Goal: Task Accomplishment & Management: Use online tool/utility

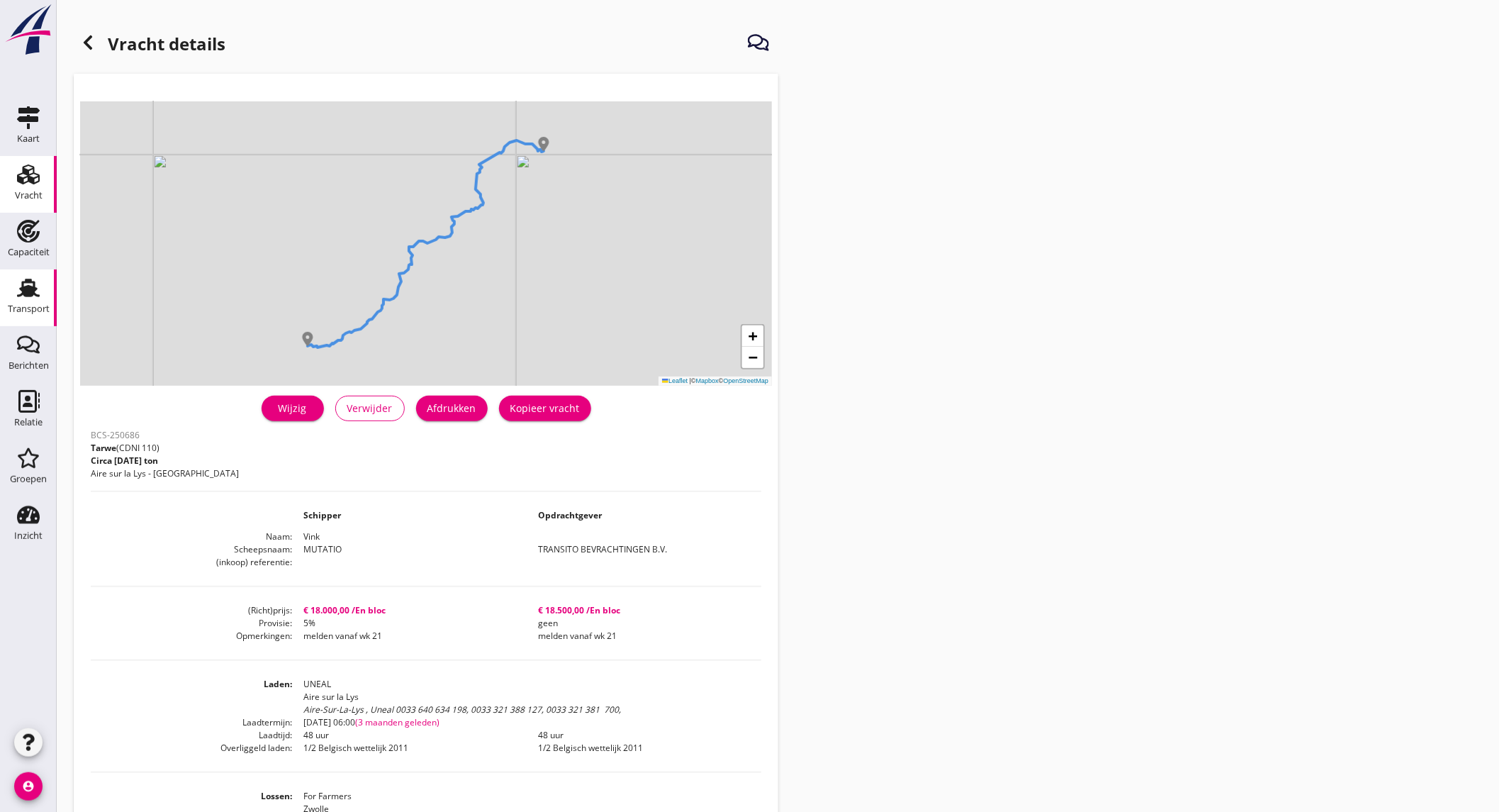
click at [17, 302] on div "Transport" at bounding box center [29, 309] width 42 height 20
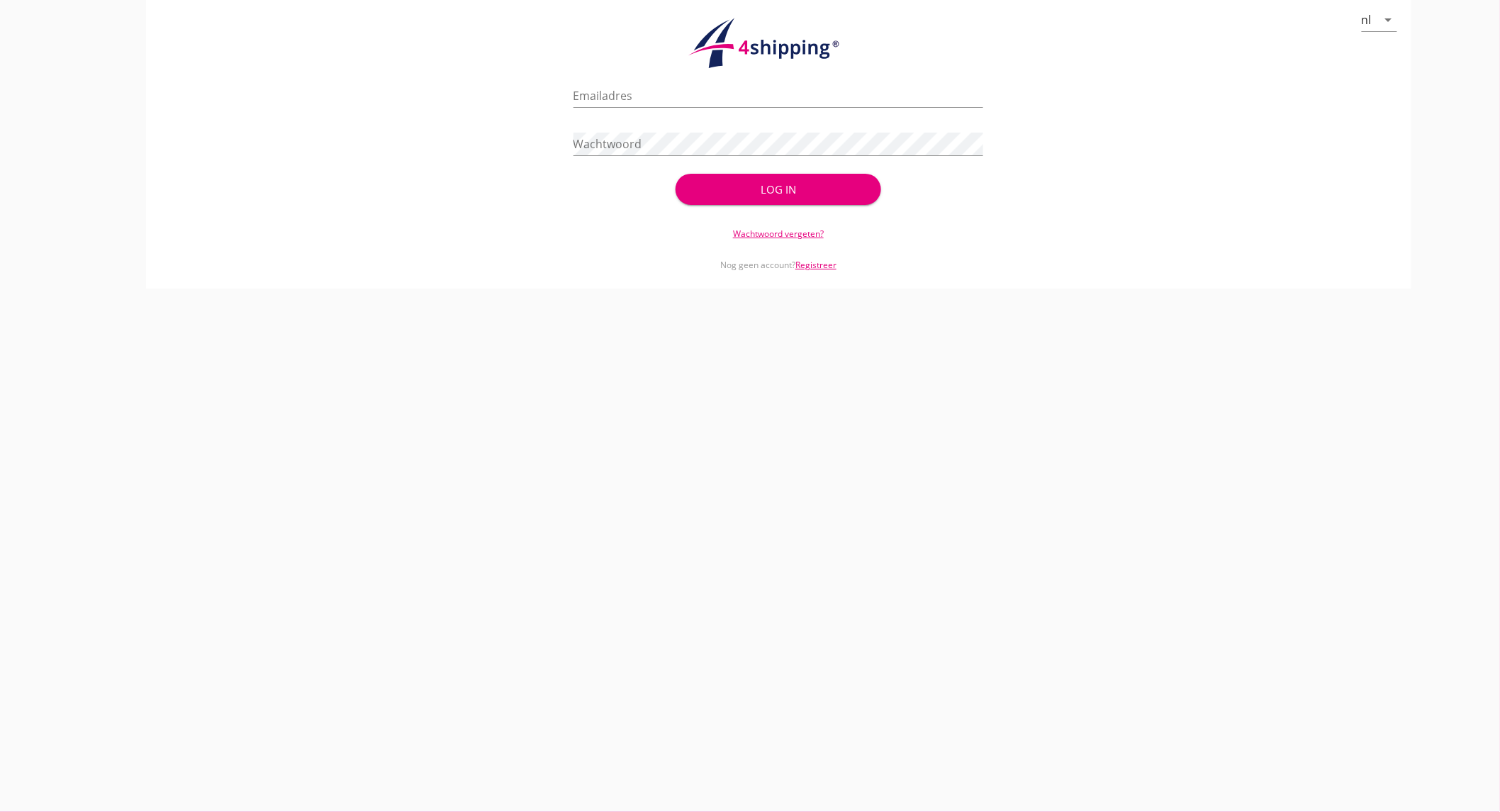
type input "[EMAIL_ADDRESS][DOMAIN_NAME]"
click at [826, 94] on input "[EMAIL_ADDRESS][DOMAIN_NAME]" at bounding box center [779, 95] width 411 height 23
click at [743, 190] on div "Log in" at bounding box center [778, 190] width 159 height 17
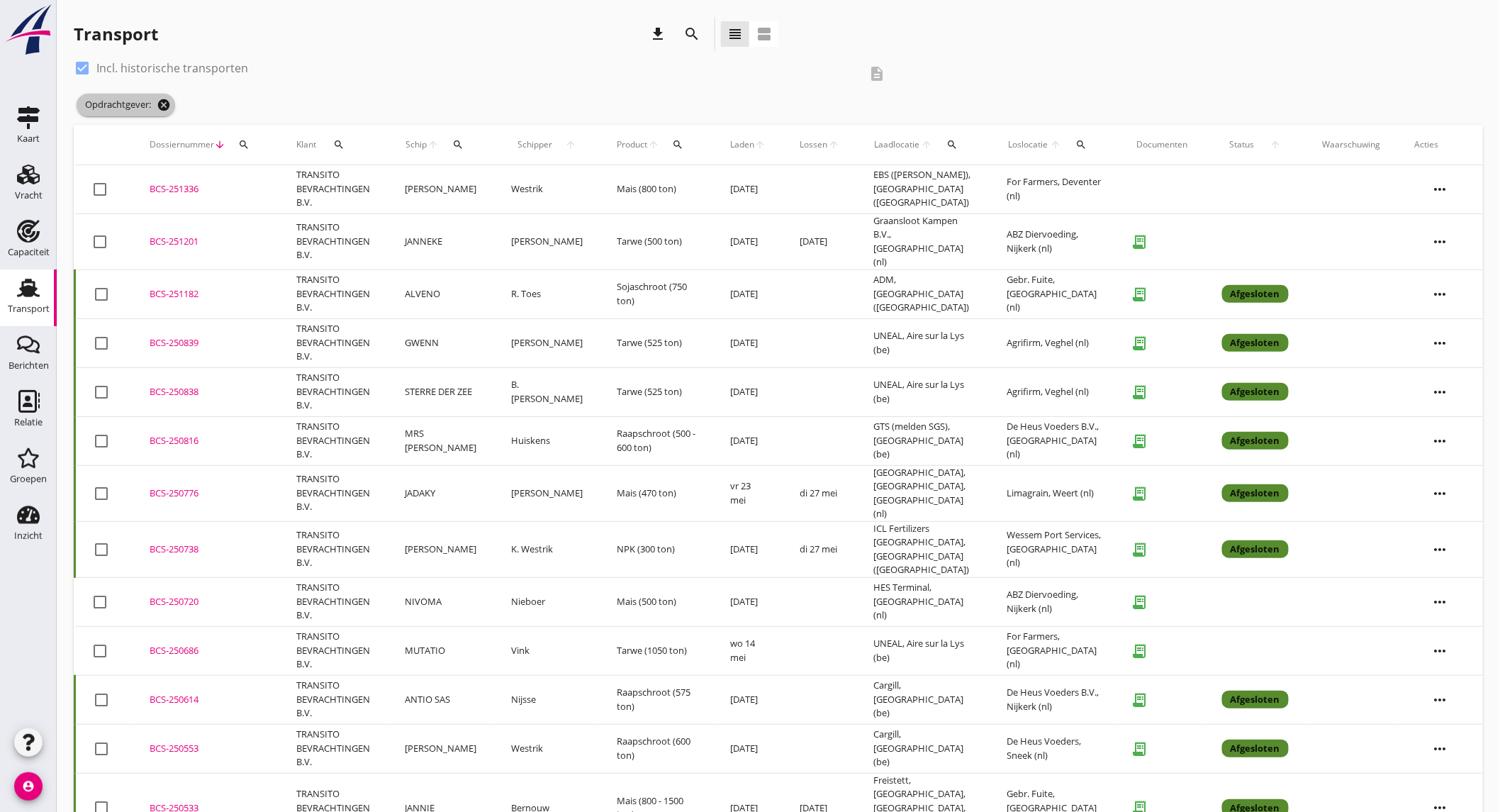
click at [166, 99] on icon "cancel" at bounding box center [164, 105] width 14 height 14
